Goal: Complete application form: Complete application form

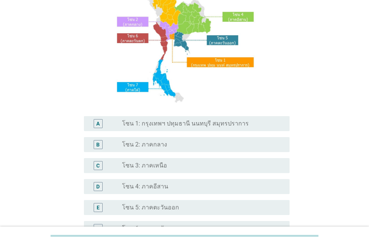
scroll to position [83, 0]
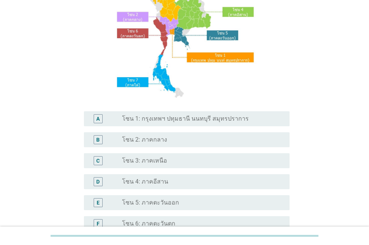
click at [367, 115] on div "S1. ปัจจุบัน คุณอาศัยอยู่ในภาคใดเป็นหลัก? A radio_button_unchecked โซน 1: กรุงเ…" at bounding box center [184, 123] width 369 height 413
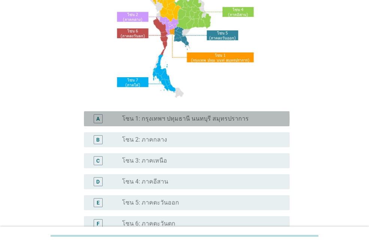
click at [97, 117] on div "A" at bounding box center [97, 119] width 3 height 8
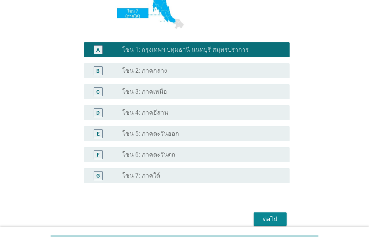
scroll to position [168, 0]
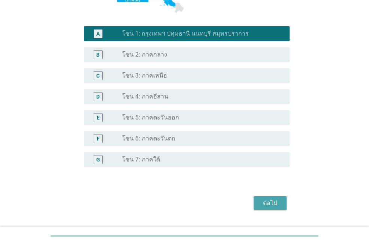
click at [265, 203] on div "ต่อไป" at bounding box center [270, 202] width 21 height 9
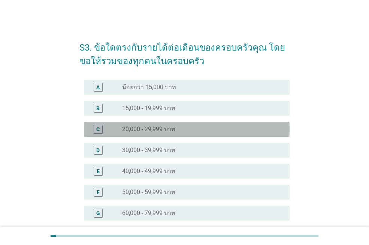
click at [98, 130] on div "C" at bounding box center [97, 129] width 3 height 8
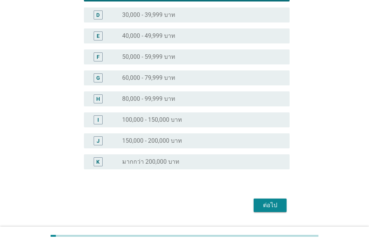
scroll to position [134, 0]
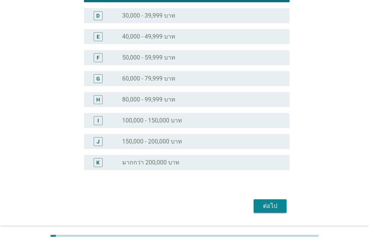
click at [264, 205] on div "ต่อไป" at bounding box center [270, 205] width 21 height 9
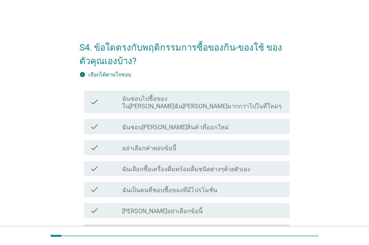
click at [100, 101] on div "check" at bounding box center [106, 102] width 32 height 16
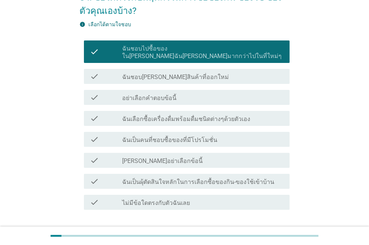
scroll to position [54, 0]
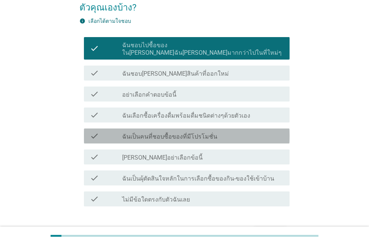
click at [210, 133] on label "ฉันเป็นคนที่ชอบซื้อของที่มีโปรโมชั่น" at bounding box center [169, 136] width 95 height 7
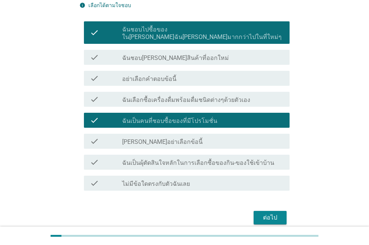
scroll to position [75, 0]
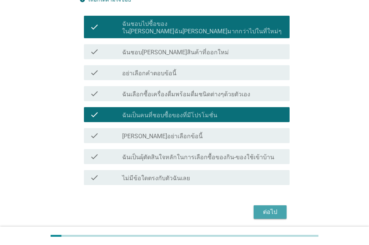
click at [272, 207] on div "ต่อไป" at bounding box center [270, 211] width 21 height 9
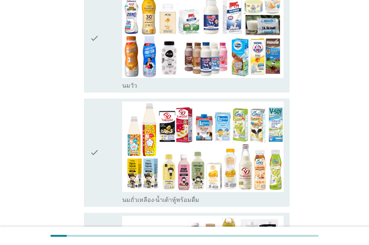
scroll to position [202, 0]
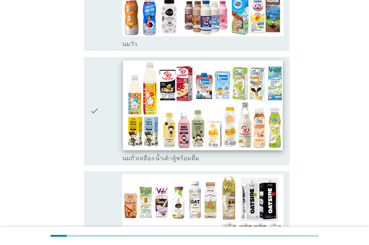
click at [256, 92] on img at bounding box center [203, 105] width 160 height 90
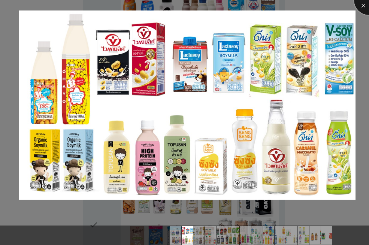
click at [364, 6] on div at bounding box center [369, 0] width 30 height 30
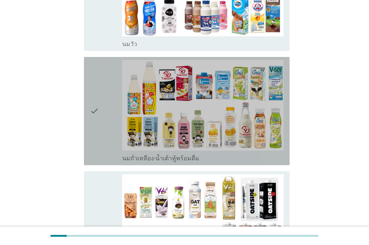
click at [107, 130] on div "check" at bounding box center [106, 111] width 32 height 102
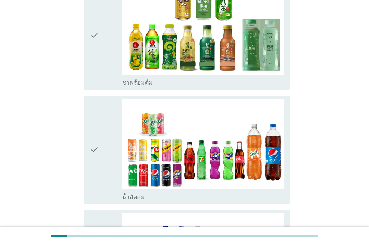
scroll to position [763, 0]
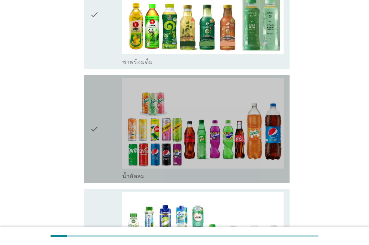
click at [104, 152] on div "check" at bounding box center [106, 129] width 32 height 102
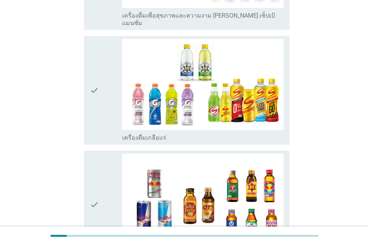
scroll to position [1389, 0]
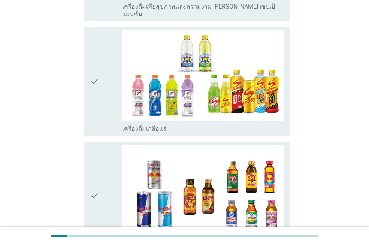
click at [101, 192] on div "check" at bounding box center [106, 196] width 32 height 102
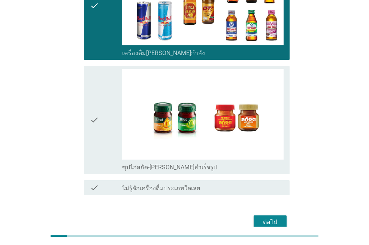
scroll to position [1576, 0]
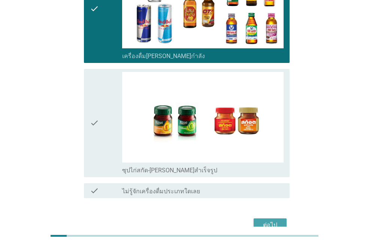
click at [271, 221] on div "ต่อไป" at bounding box center [270, 225] width 21 height 9
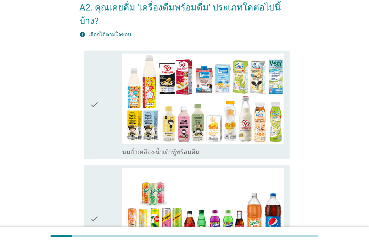
scroll to position [56, 0]
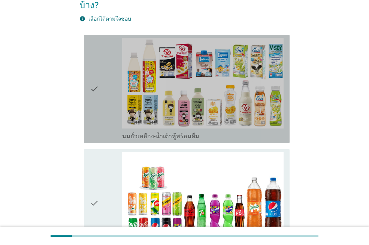
click at [102, 112] on div "check" at bounding box center [106, 89] width 32 height 102
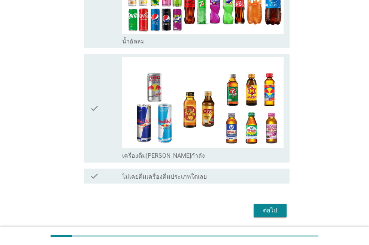
scroll to position [267, 0]
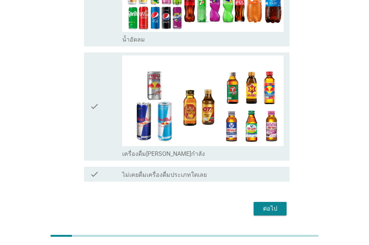
click at [268, 204] on div "ต่อไป" at bounding box center [270, 208] width 21 height 9
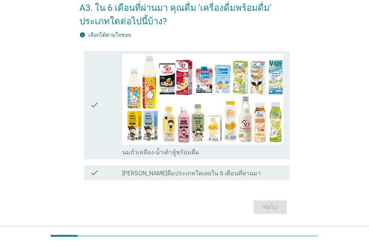
scroll to position [40, 0]
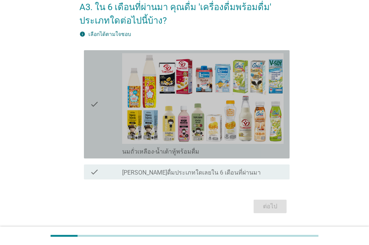
click at [104, 136] on div "check" at bounding box center [106, 104] width 32 height 102
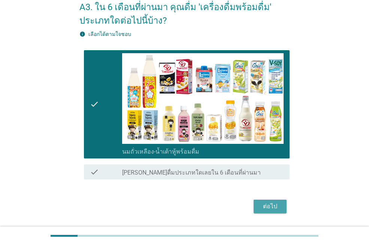
click at [273, 206] on div "ต่อไป" at bounding box center [270, 206] width 21 height 9
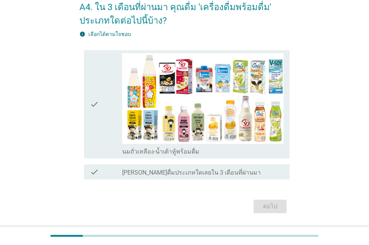
scroll to position [0, 0]
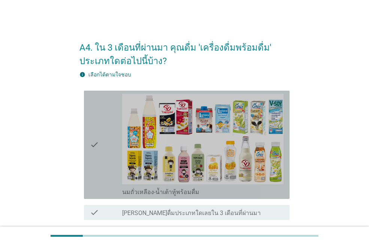
click at [101, 169] on div "check" at bounding box center [106, 145] width 32 height 102
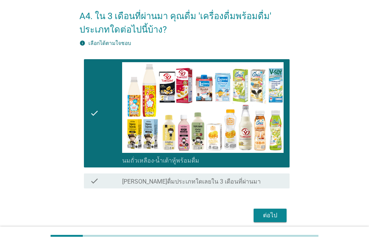
scroll to position [34, 0]
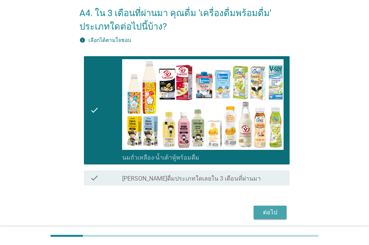
click at [269, 209] on div "ต่อไป" at bounding box center [270, 212] width 21 height 9
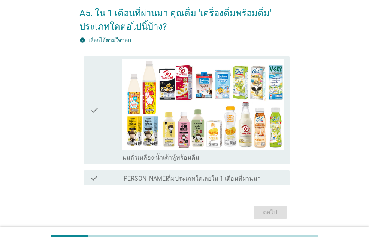
scroll to position [0, 0]
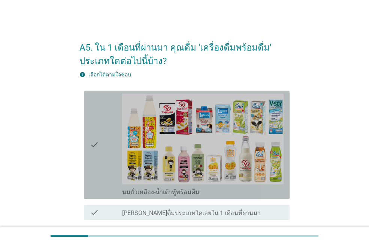
click at [100, 161] on div "check" at bounding box center [106, 145] width 32 height 102
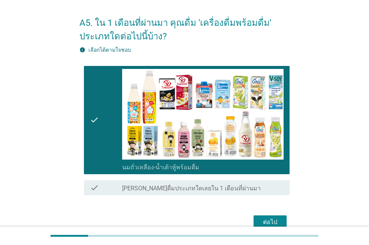
scroll to position [31, 0]
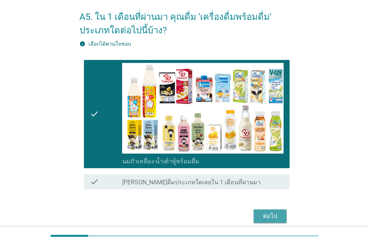
click at [270, 213] on div "ต่อไป" at bounding box center [270, 216] width 21 height 9
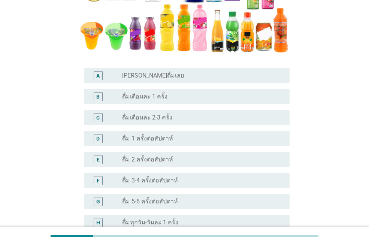
scroll to position [171, 0]
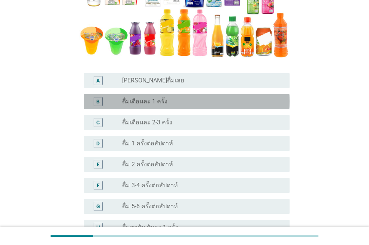
click at [94, 100] on div "B" at bounding box center [98, 101] width 9 height 9
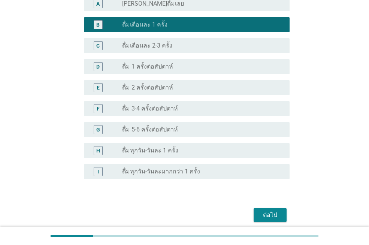
scroll to position [269, 0]
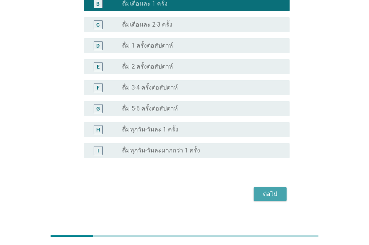
click at [268, 194] on div "ต่อไป" at bounding box center [270, 194] width 21 height 9
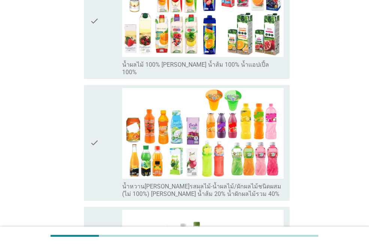
scroll to position [253, 0]
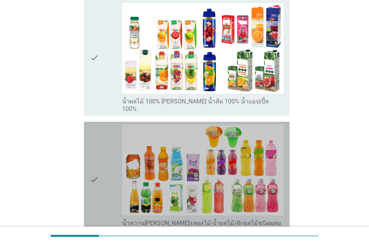
click at [95, 206] on icon "check" at bounding box center [94, 180] width 9 height 110
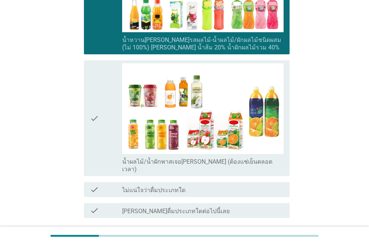
scroll to position [437, 0]
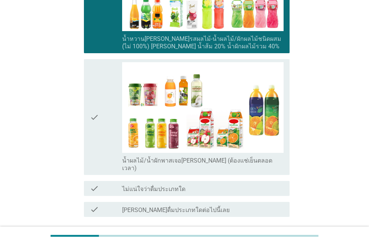
click at [270, 239] on div "ต่อไป" at bounding box center [270, 243] width 21 height 9
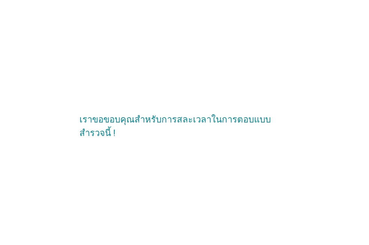
scroll to position [0, 0]
